Goal: Find specific page/section

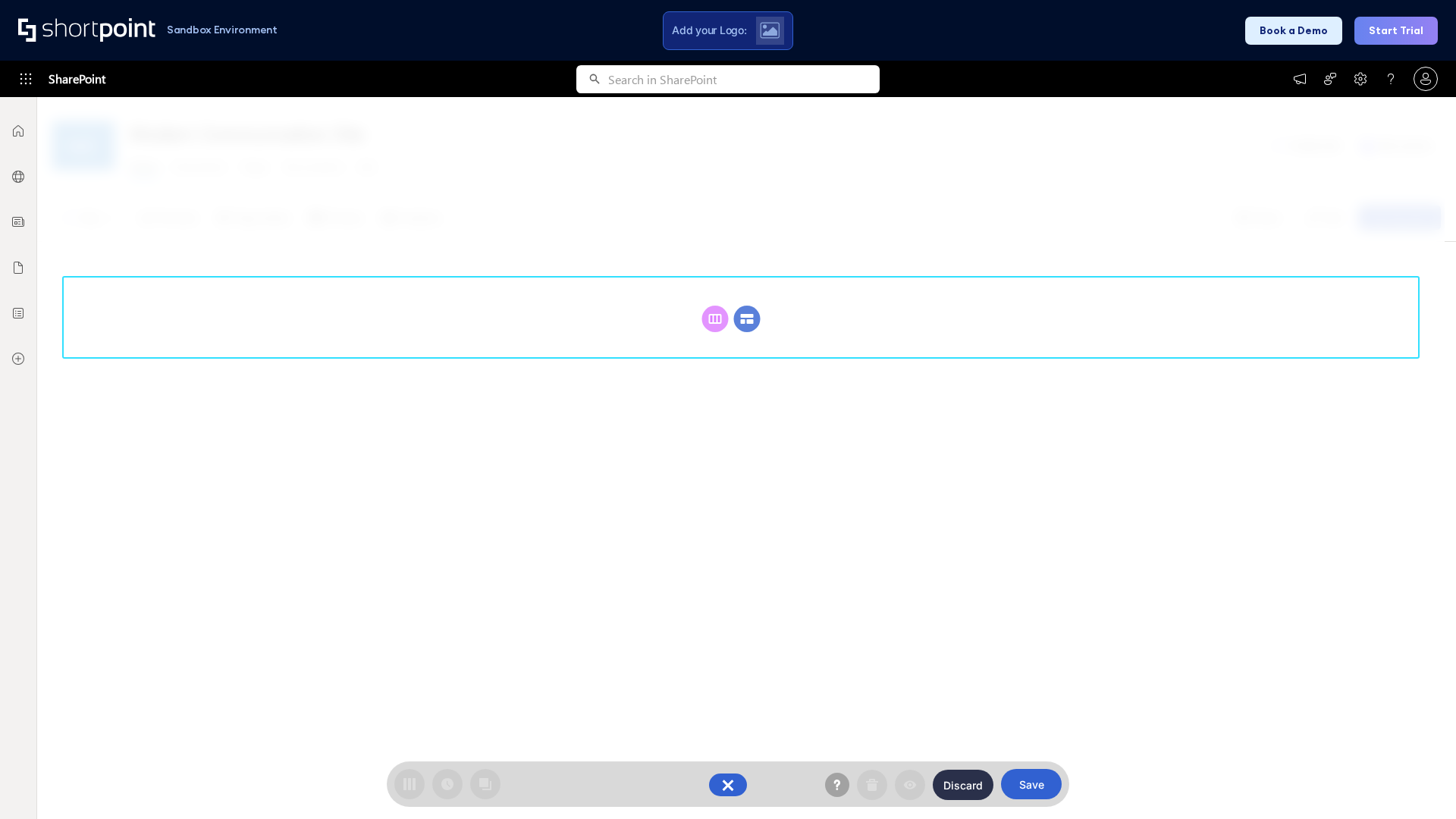
scroll to position [208, 0]
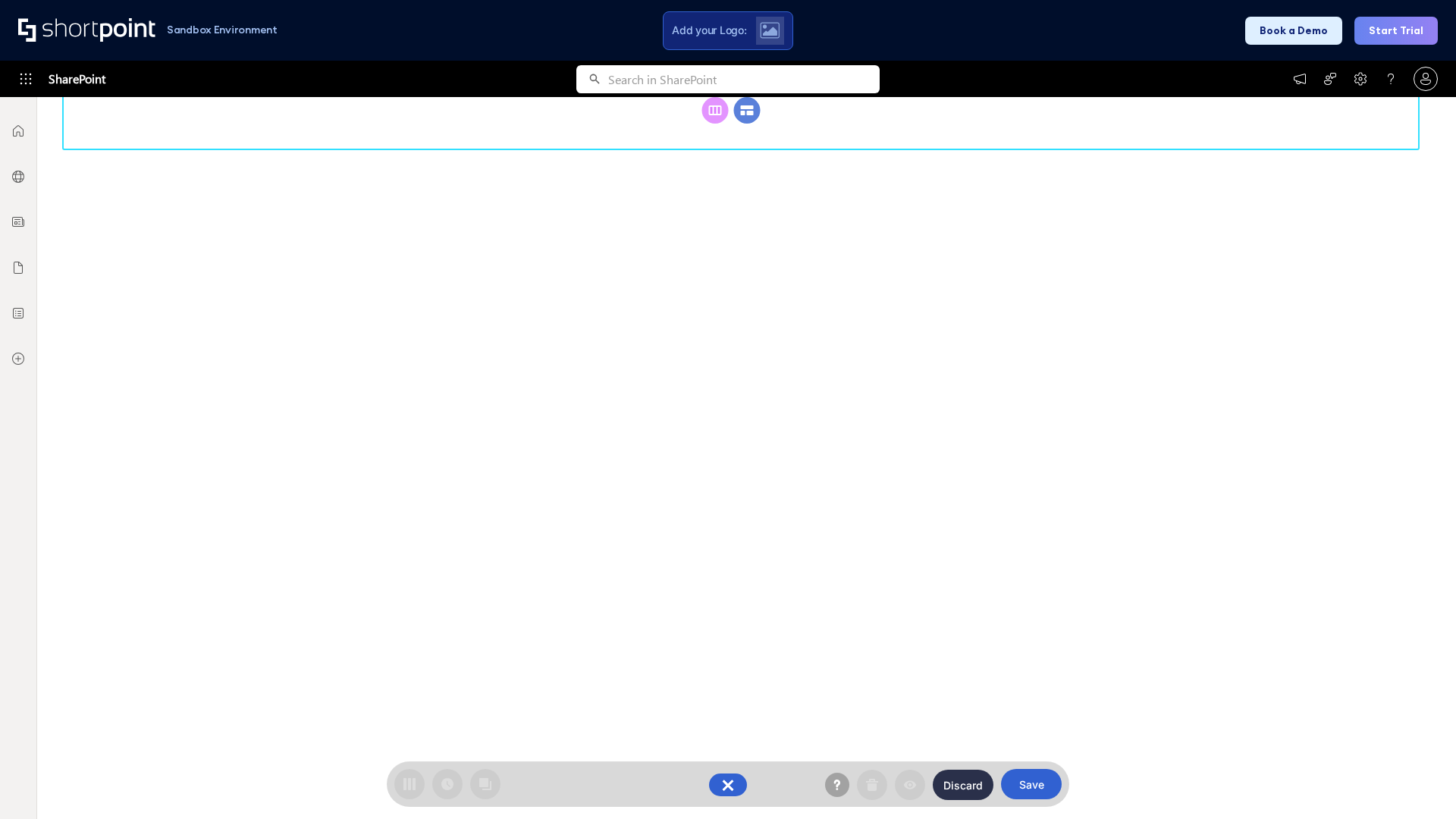
click at [747, 123] on circle at bounding box center [747, 110] width 26 height 26
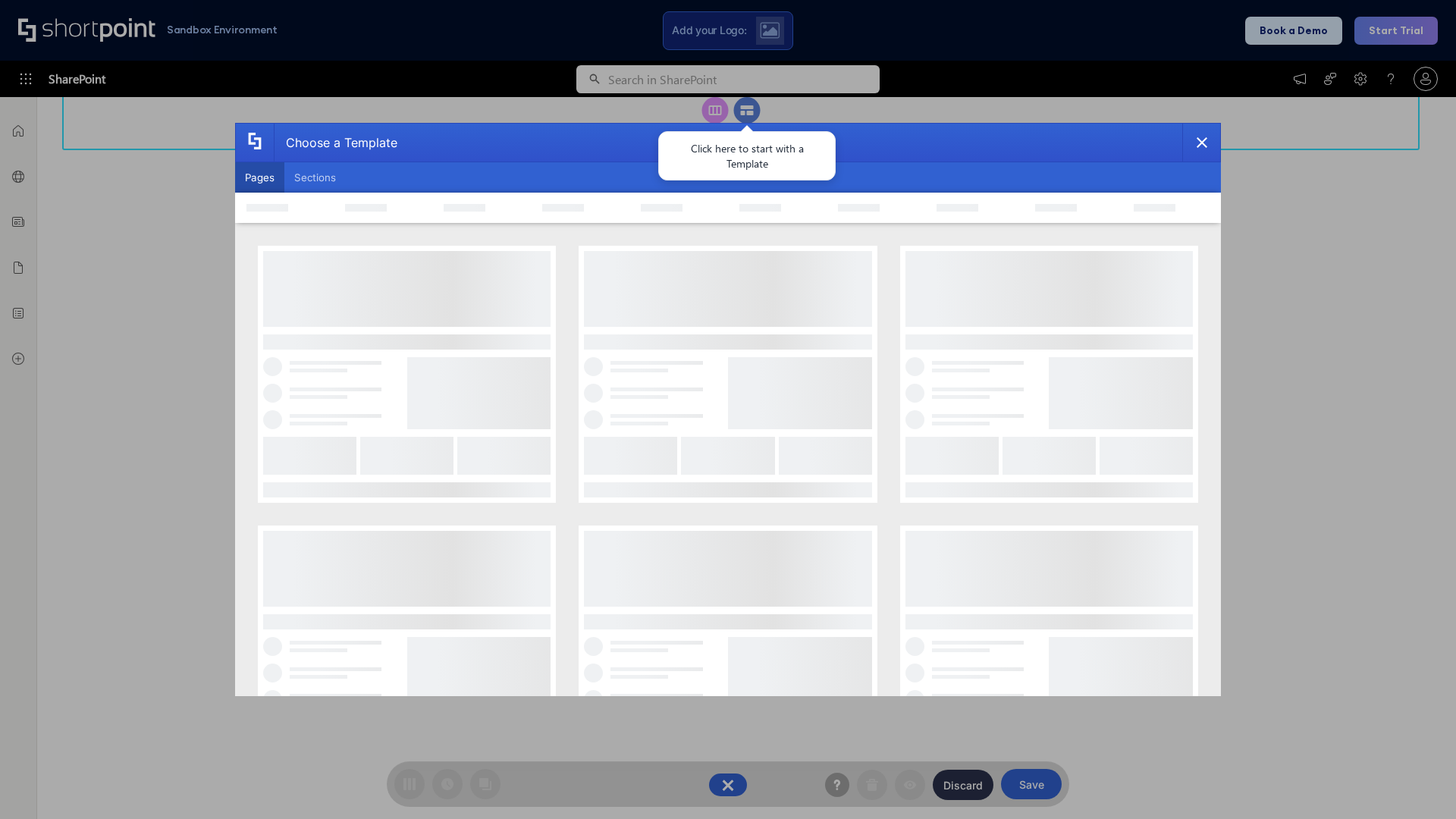
scroll to position [0, 0]
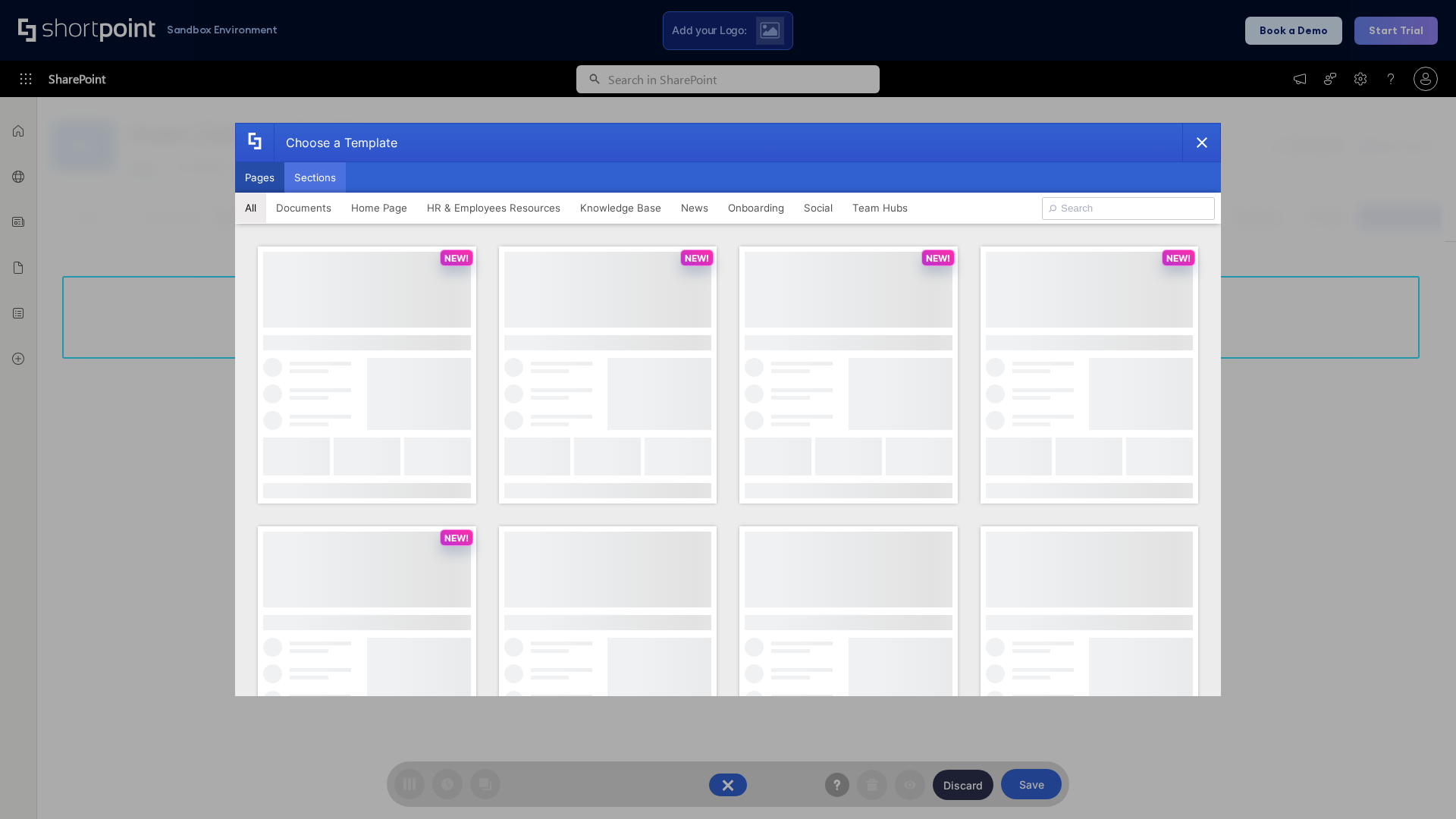
click at [315, 178] on button "Sections" at bounding box center [315, 178] width 61 height 31
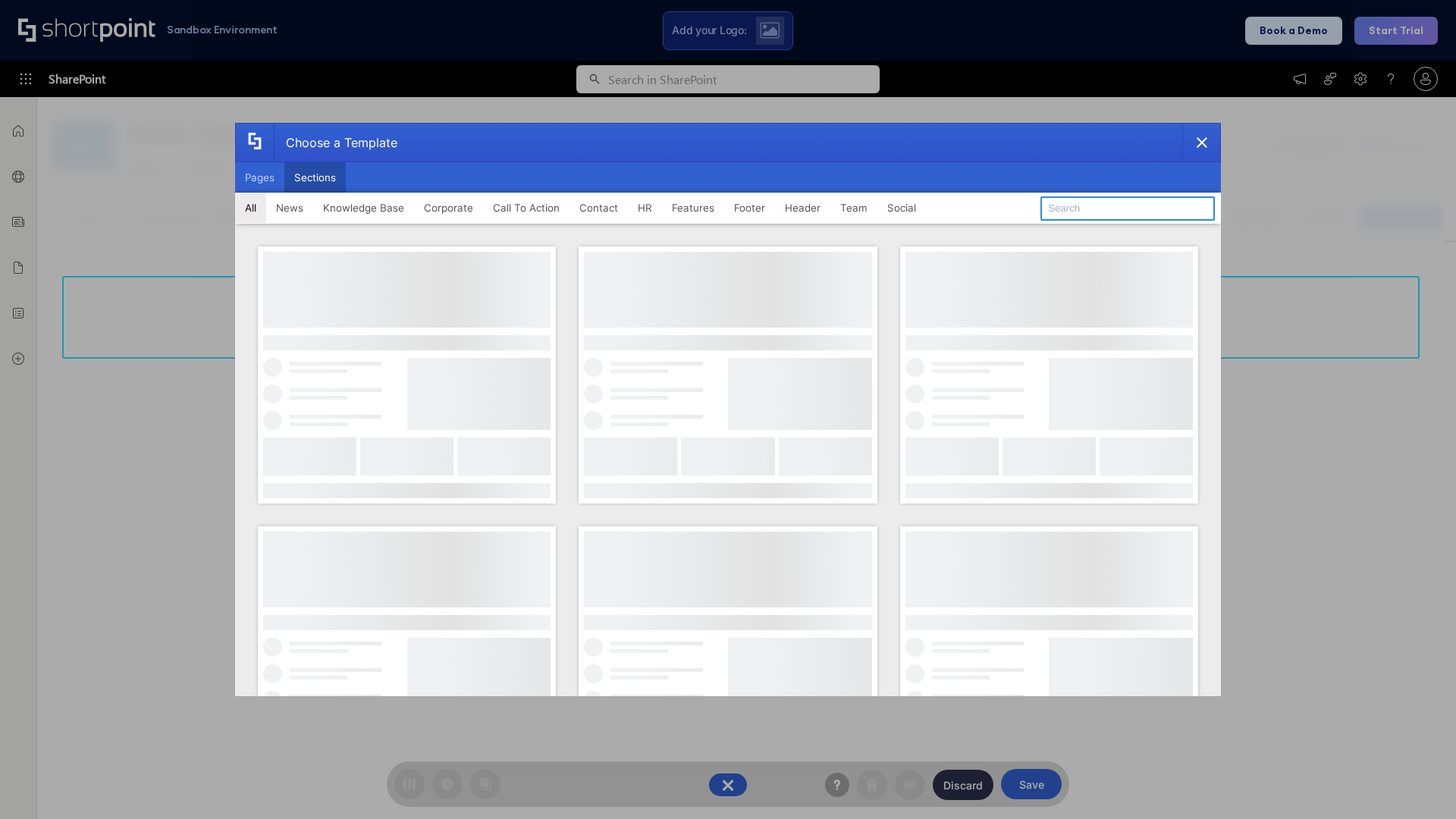
type input "Healthcare Header"
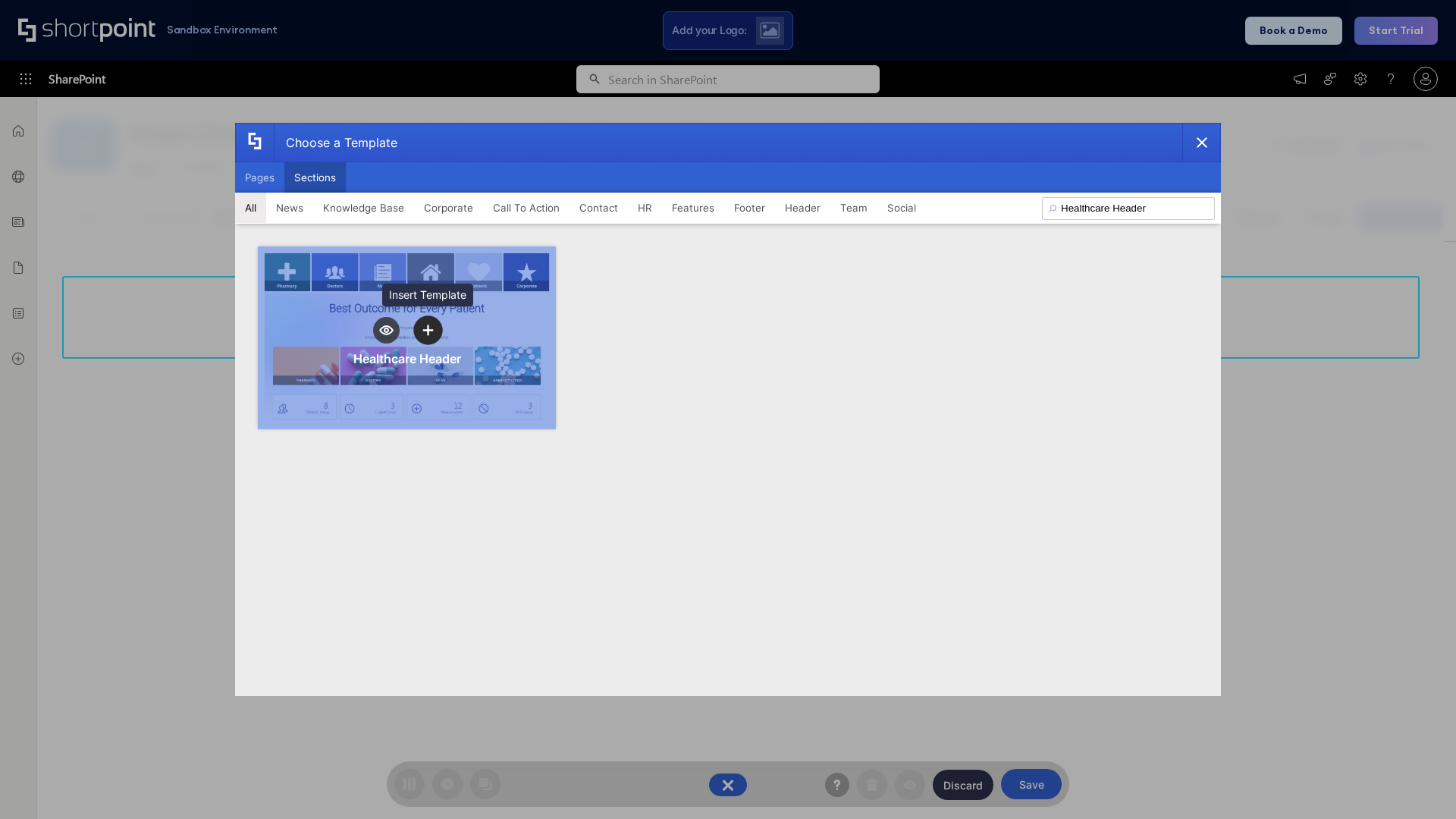
click at [428, 330] on icon "template selector" at bounding box center [428, 330] width 10 height 10
